Goal: Answer question/provide support: Share knowledge or assist other users

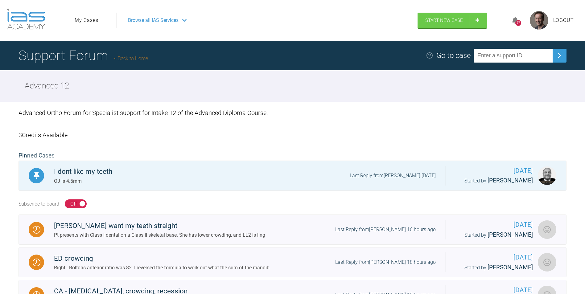
click at [519, 20] on div "57" at bounding box center [519, 23] width 6 height 6
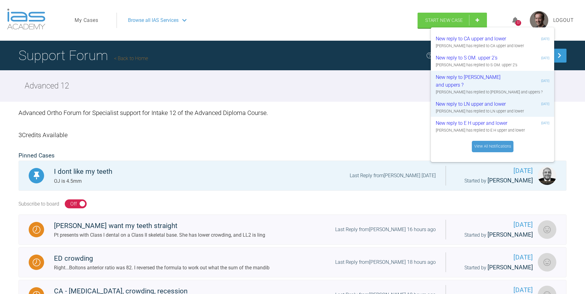
click at [492, 147] on link "View All Notifications" at bounding box center [493, 146] width 42 height 11
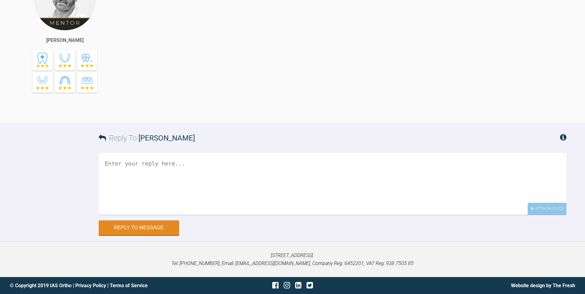
scroll to position [5613, 0]
drag, startPoint x: 314, startPoint y: 169, endPoint x: 143, endPoint y: 92, distance: 187.3
click at [143, 92] on div "Up try open coil 2-2 - really cram it in to drive space opening See in 4 weeks …" at bounding box center [348, 41] width 437 height 146
